Goal: Check status: Check status

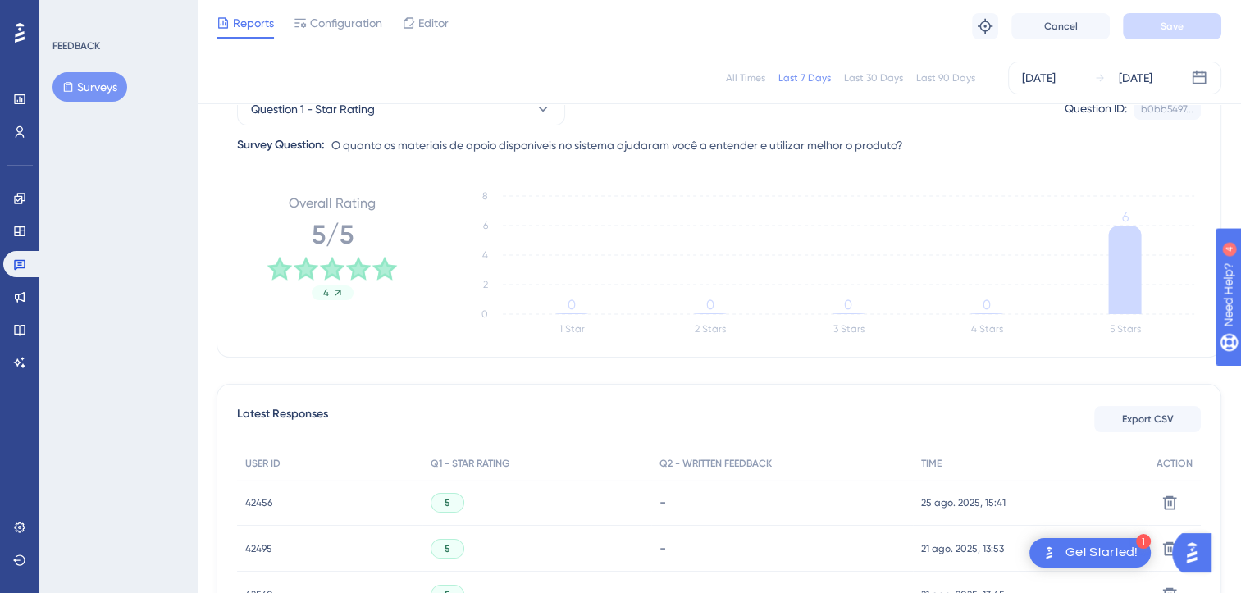
scroll to position [82, 0]
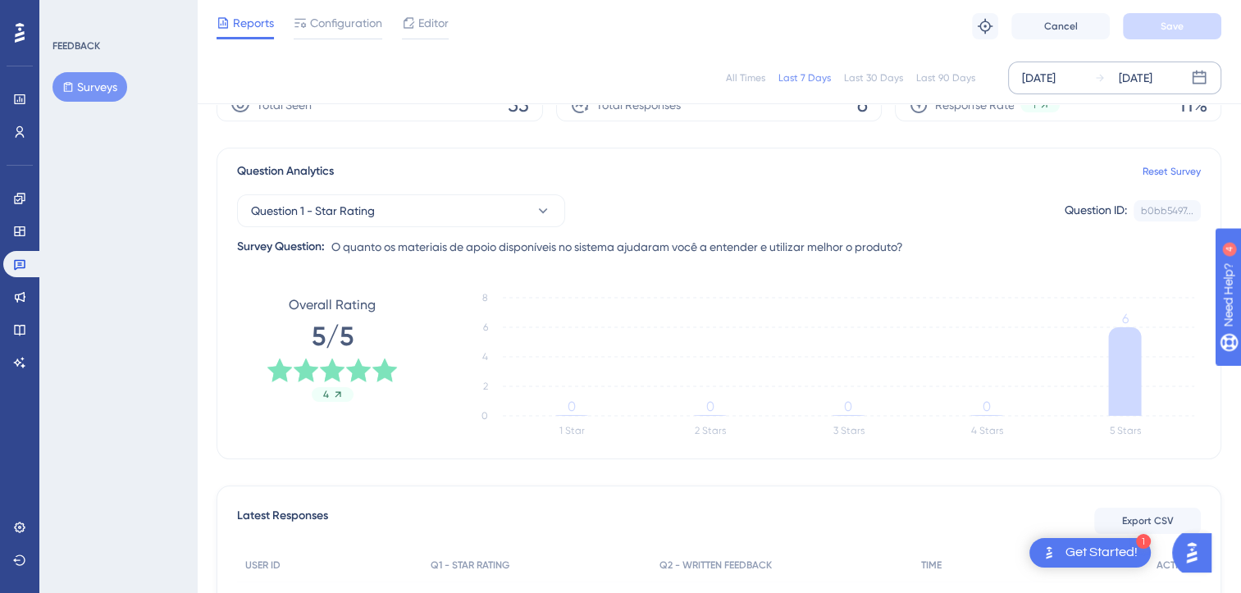
click at [1048, 79] on div "[DATE]" at bounding box center [1039, 78] width 34 height 20
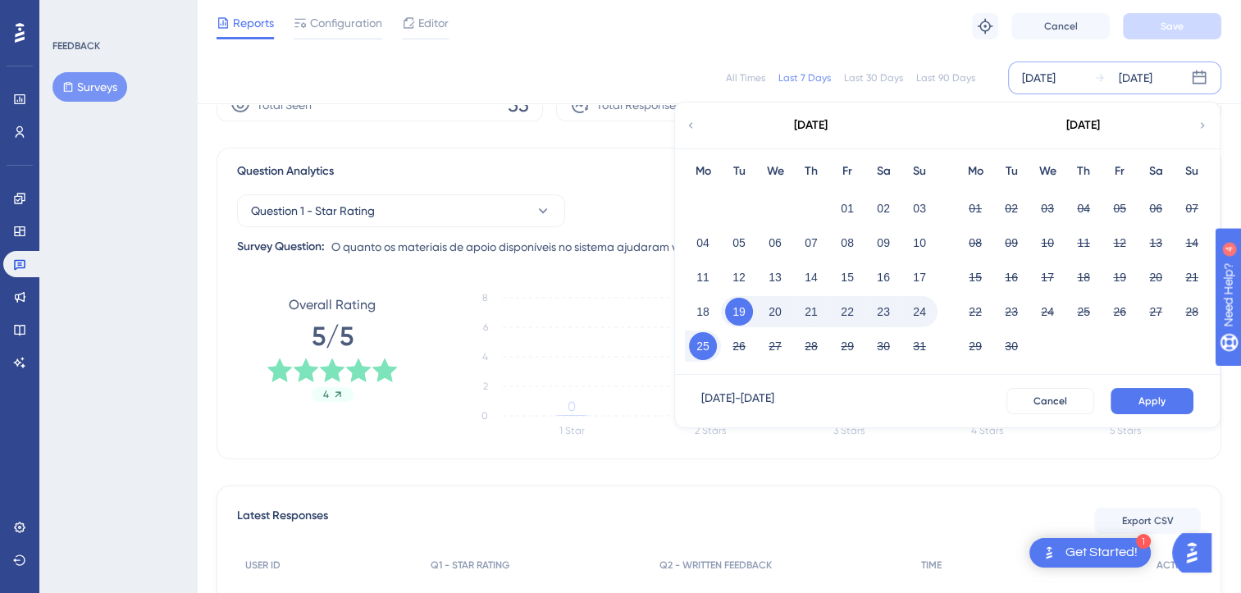
drag, startPoint x: 689, startPoint y: 126, endPoint x: 875, endPoint y: 181, distance: 193.4
click at [702, 129] on div "[DATE]" at bounding box center [810, 126] width 271 height 46
click at [692, 125] on icon at bounding box center [690, 125] width 11 height 15
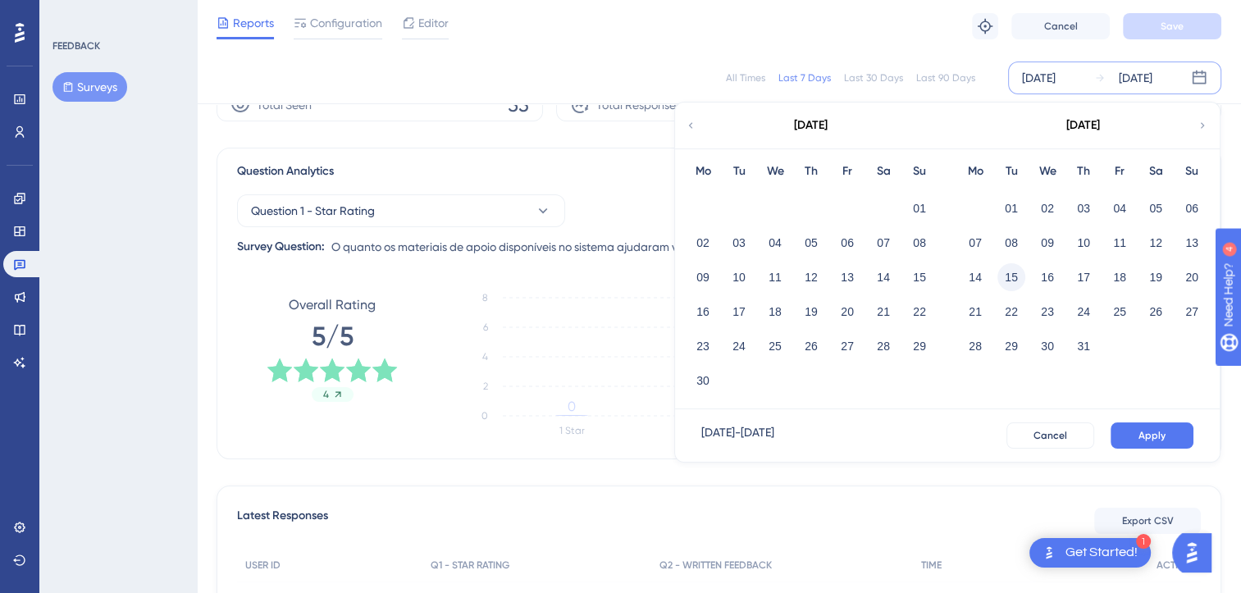
click at [1014, 281] on button "15" at bounding box center [1012, 277] width 28 height 28
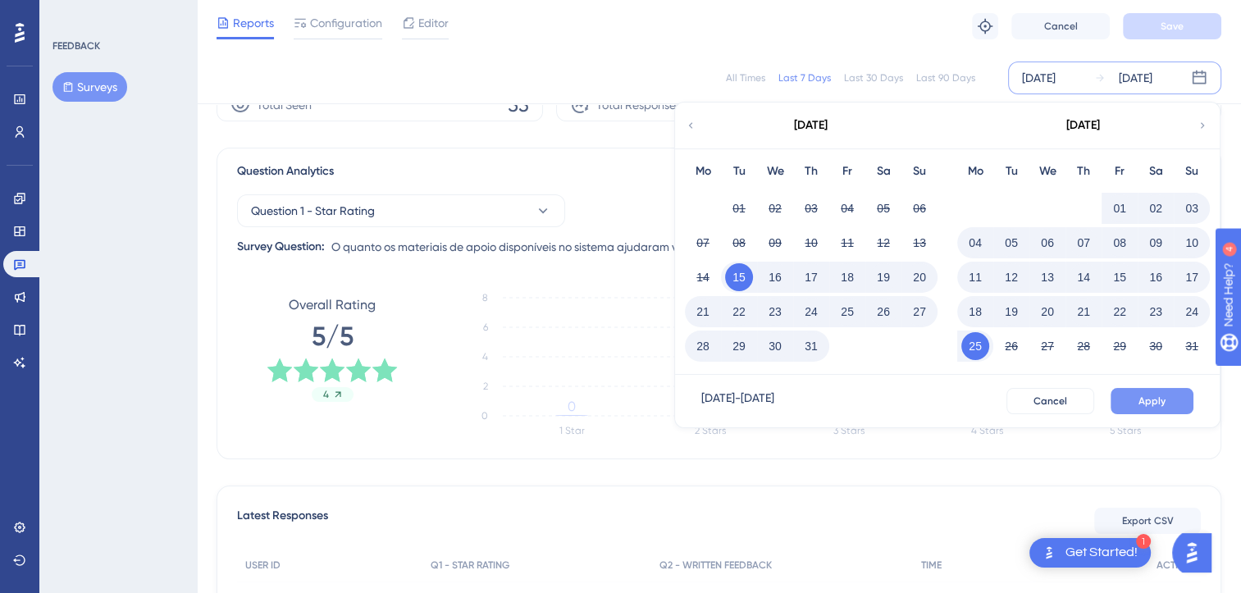
click at [1163, 397] on span "Apply" at bounding box center [1152, 401] width 27 height 13
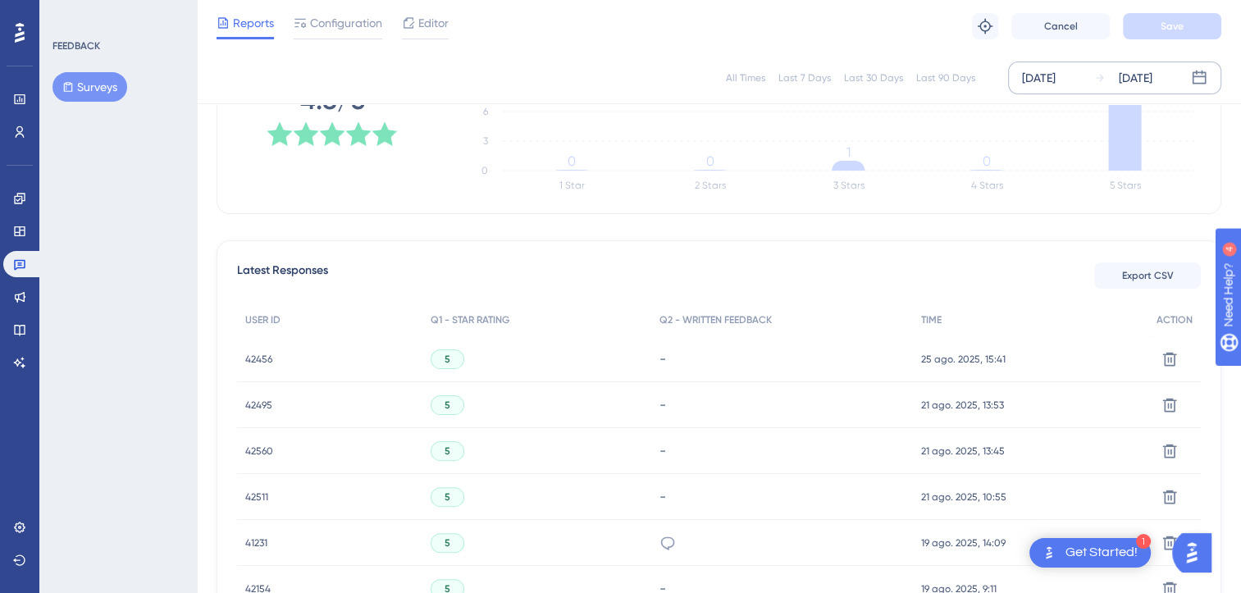
scroll to position [328, 0]
click at [21, 104] on icon at bounding box center [19, 99] width 13 height 13
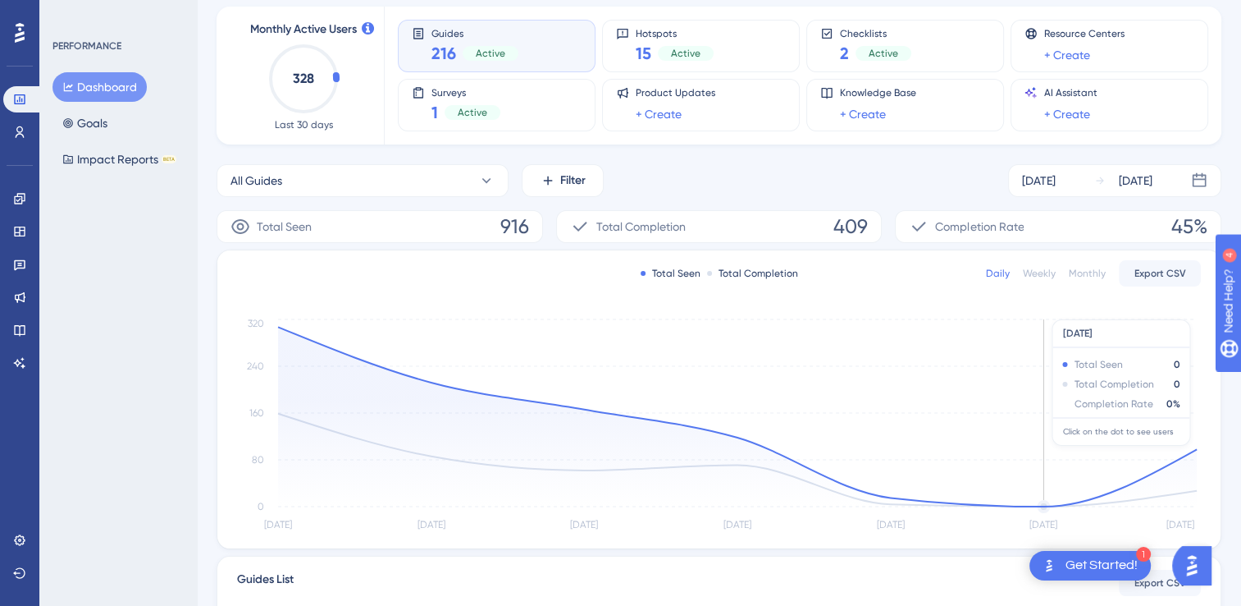
scroll to position [82, 0]
